Goal: Task Accomplishment & Management: Use online tool/utility

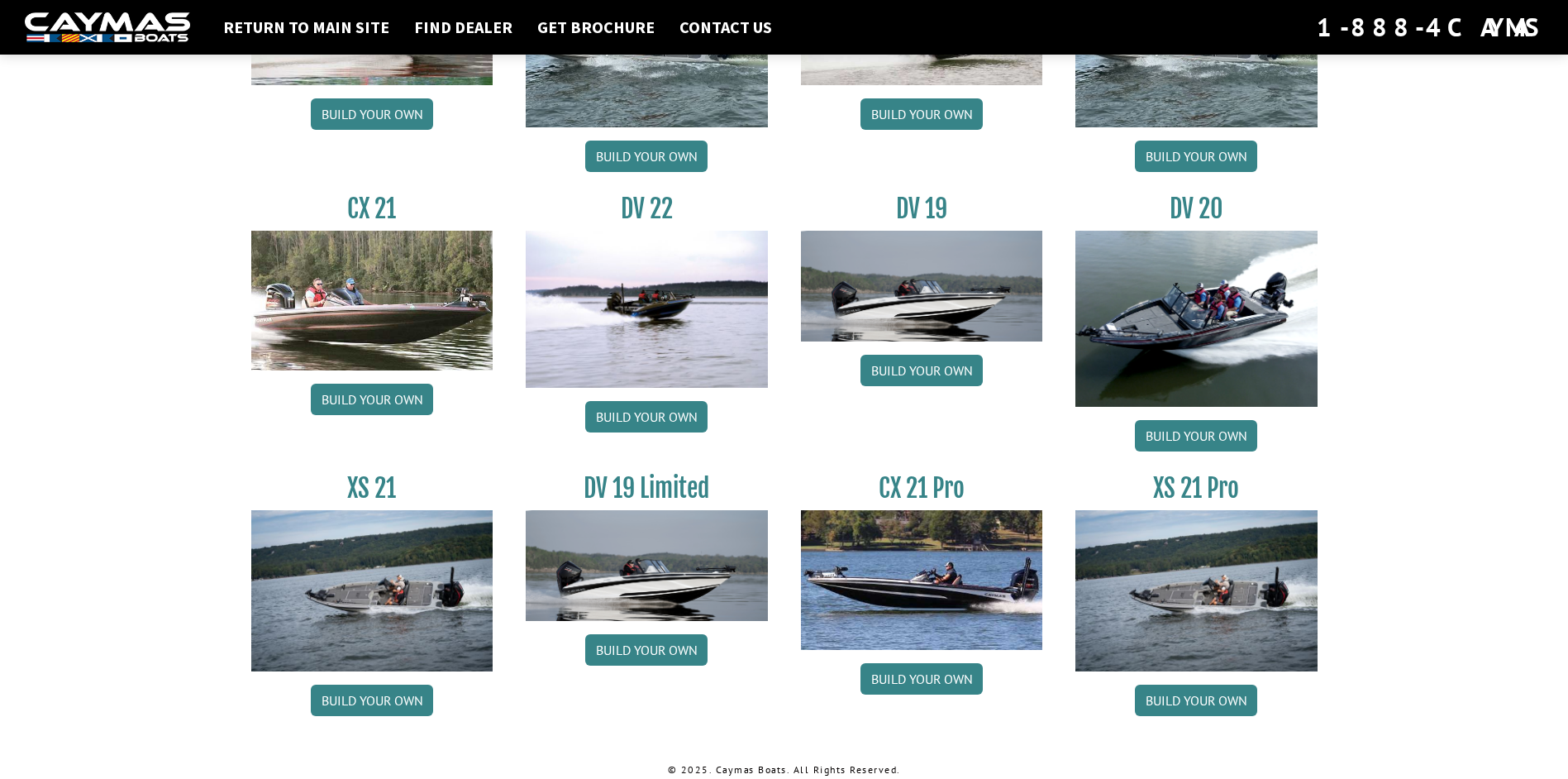
scroll to position [1850, 0]
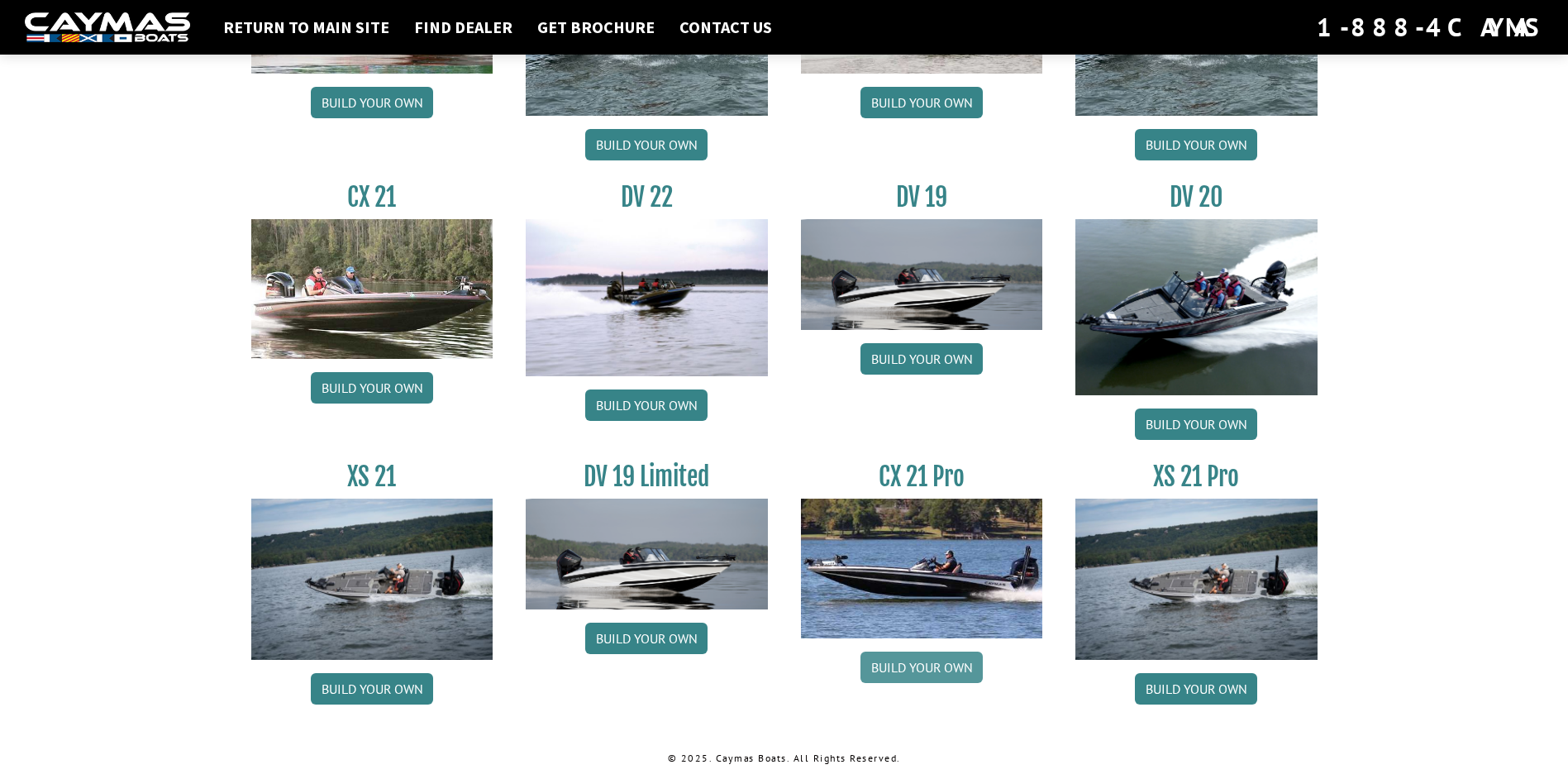
click at [907, 659] on link "Build your own" at bounding box center [922, 667] width 123 height 32
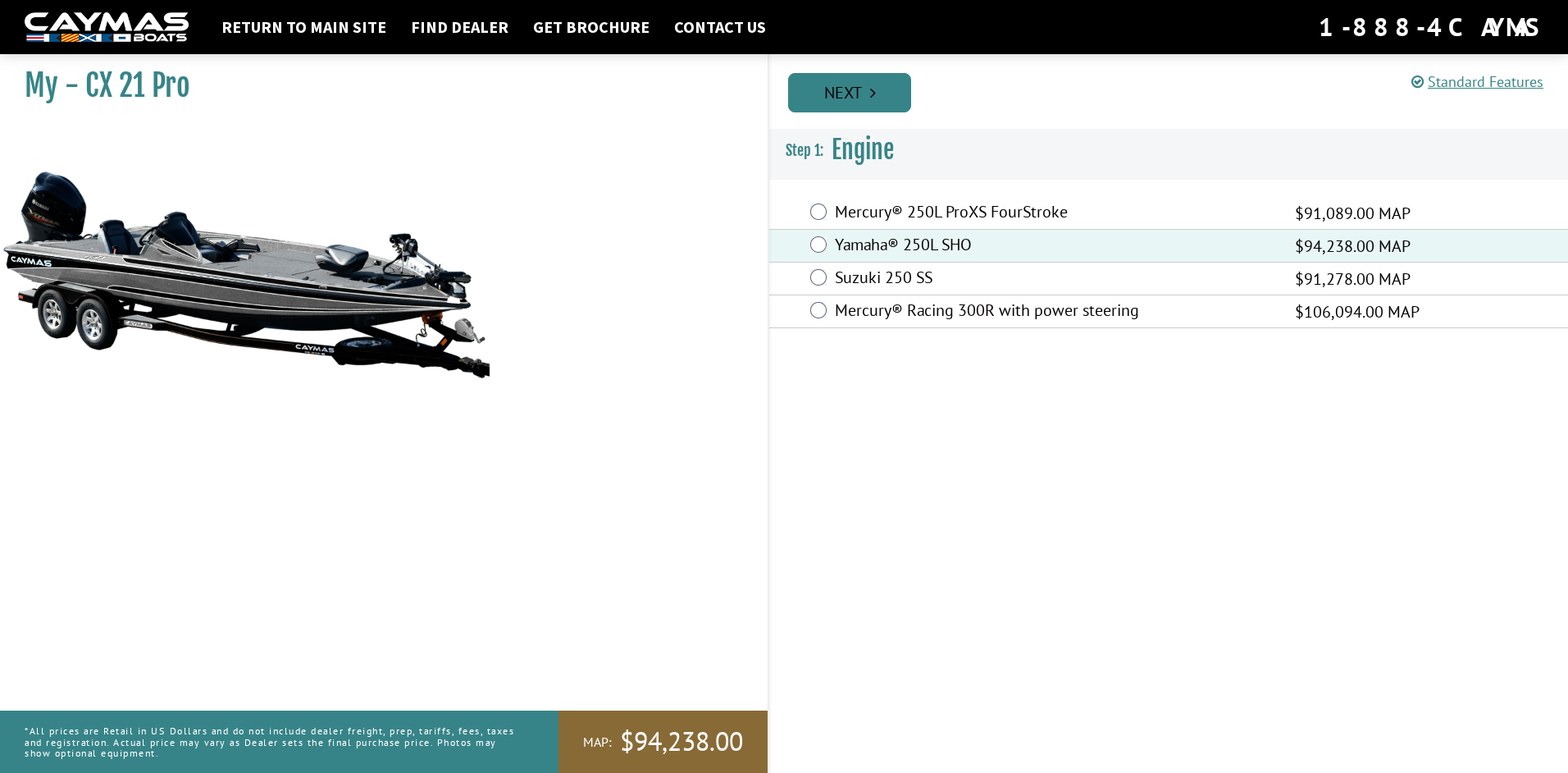
click at [857, 87] on link "Next" at bounding box center [849, 92] width 123 height 39
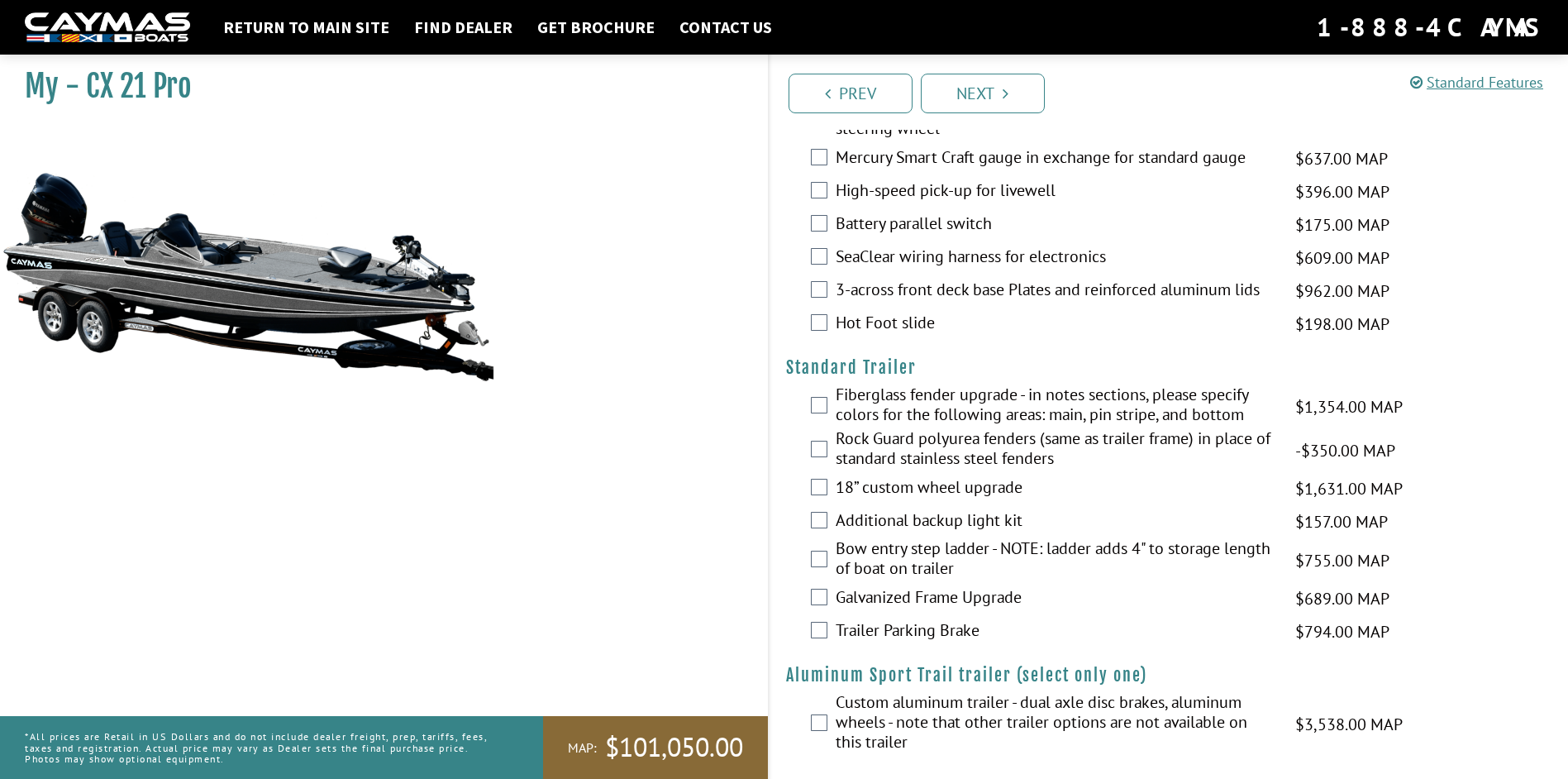
scroll to position [2046, 0]
